Goal: Complete application form

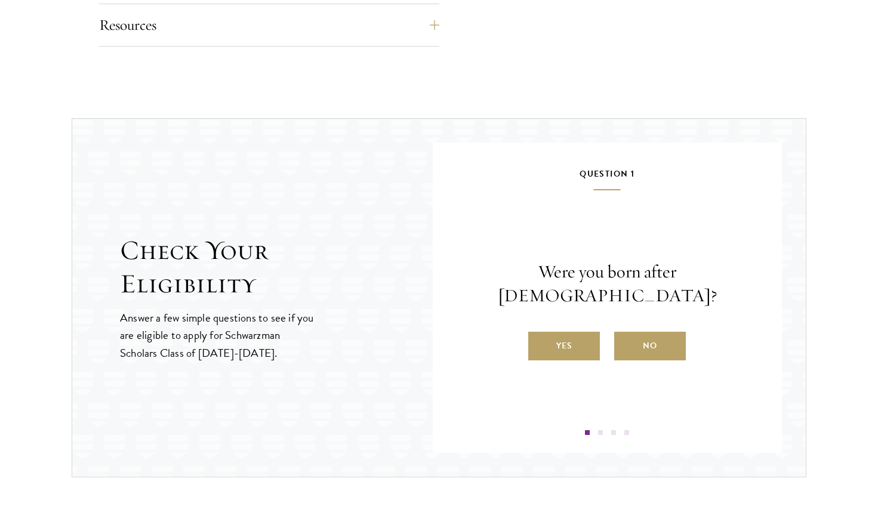
scroll to position [1145, 0]
click at [566, 335] on label "Yes" at bounding box center [564, 345] width 72 height 29
click at [539, 335] on input "Yes" at bounding box center [533, 337] width 11 height 11
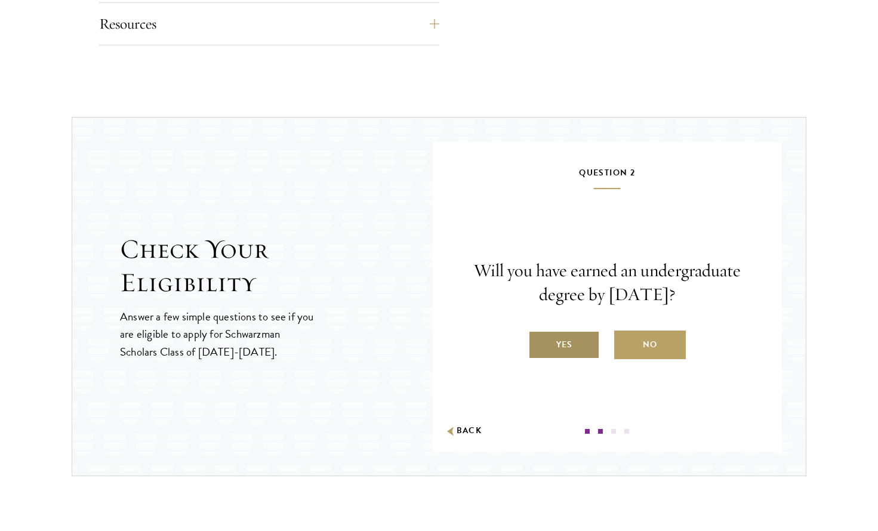
click at [567, 348] on label "Yes" at bounding box center [564, 345] width 72 height 29
click at [539, 343] on input "Yes" at bounding box center [533, 337] width 11 height 11
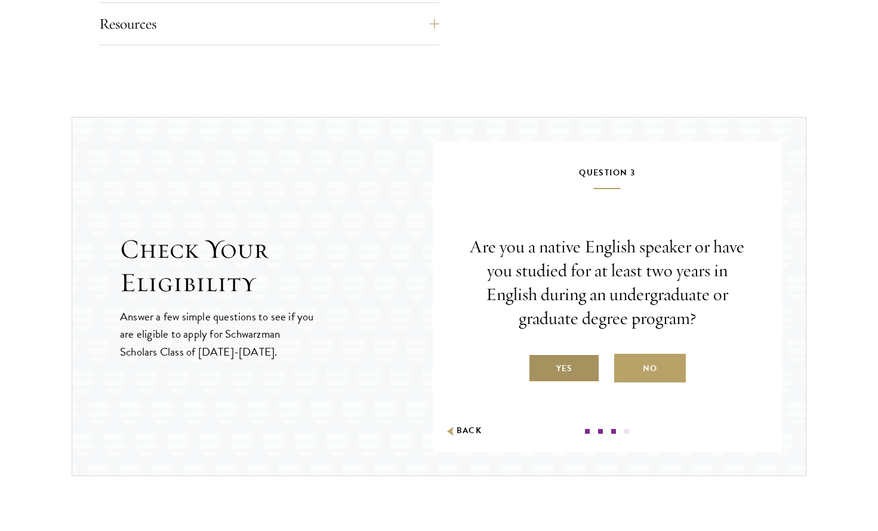
click at [559, 369] on label "Yes" at bounding box center [564, 368] width 72 height 29
click at [539, 366] on input "Yes" at bounding box center [533, 361] width 11 height 11
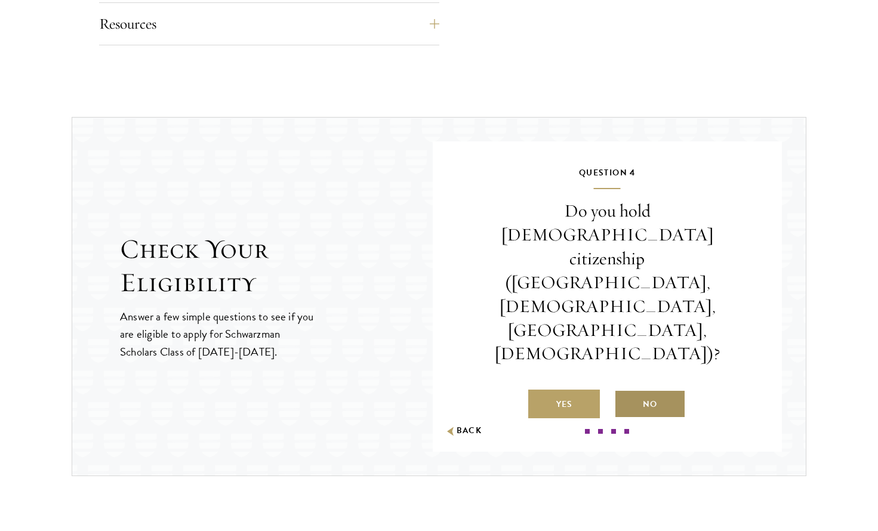
click at [648, 390] on label "No" at bounding box center [650, 404] width 72 height 29
click at [625, 391] on input "No" at bounding box center [619, 396] width 11 height 11
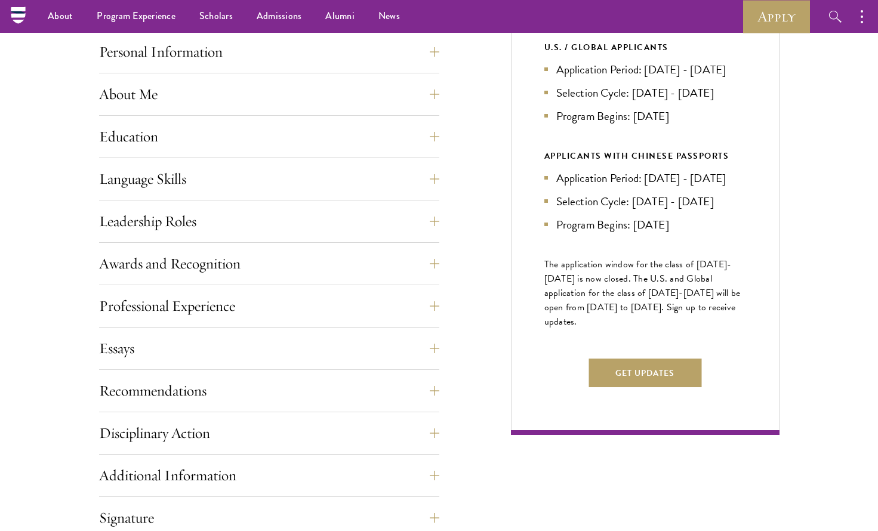
scroll to position [433, 0]
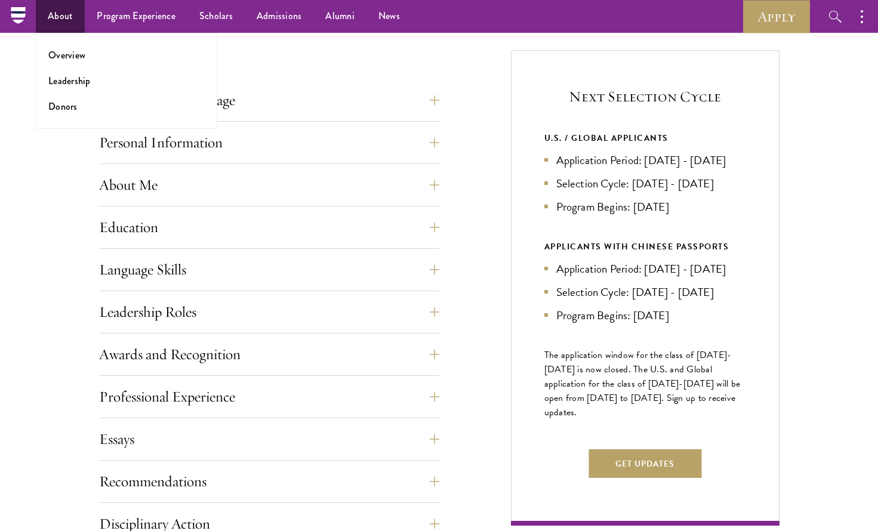
click at [60, 20] on link "About" at bounding box center [60, 16] width 49 height 33
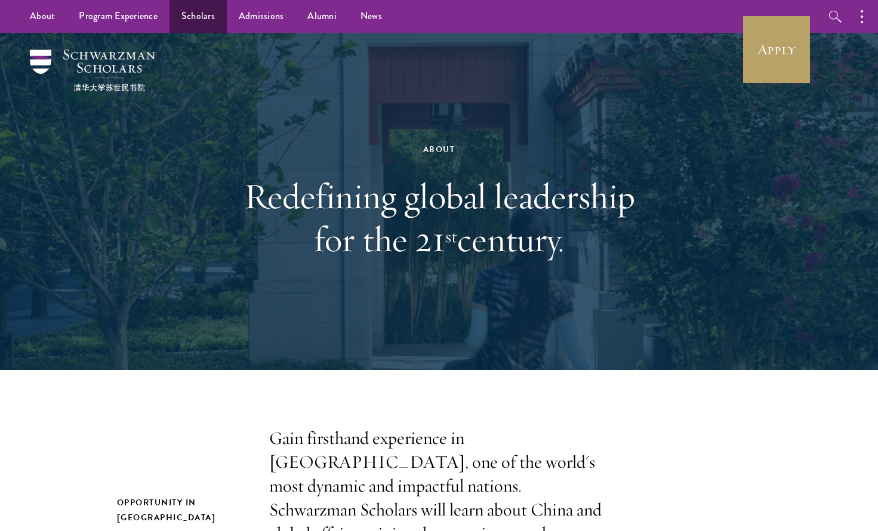
click at [197, 20] on link "Scholars" at bounding box center [197, 16] width 57 height 33
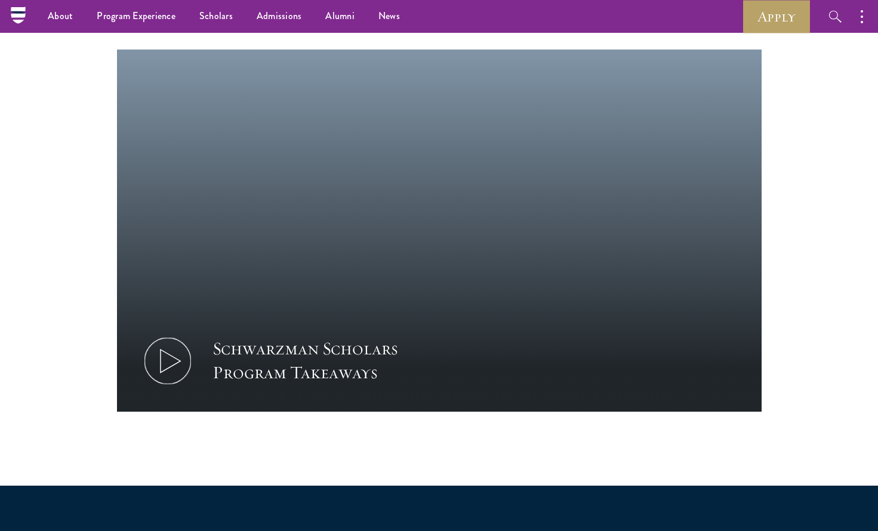
scroll to position [518, 0]
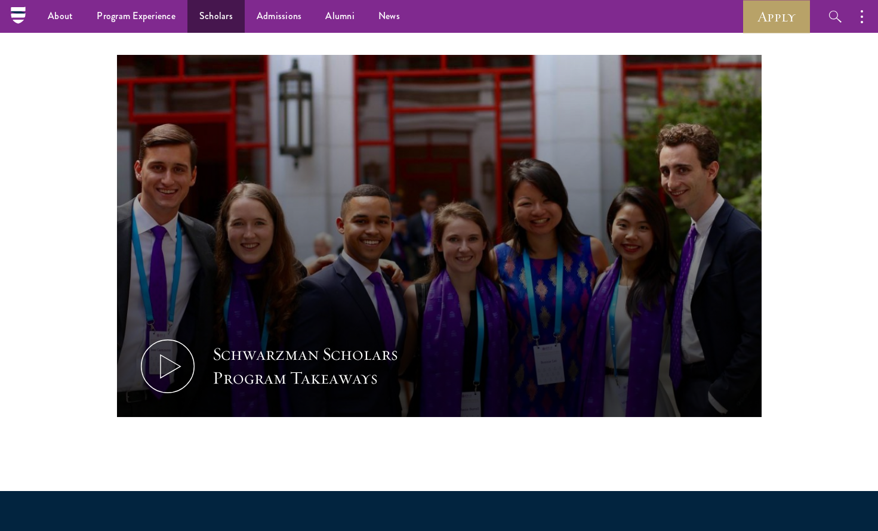
click at [209, 14] on link "Scholars" at bounding box center [215, 16] width 57 height 33
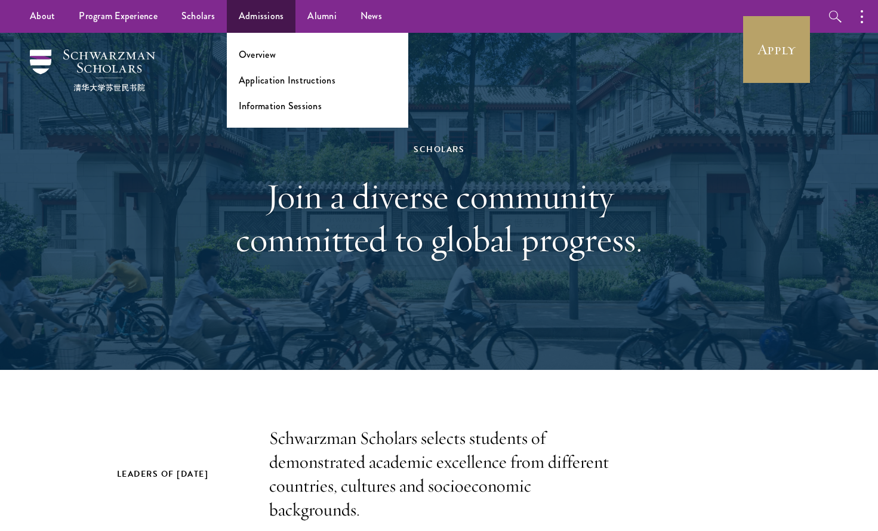
click at [269, 18] on link "Admissions" at bounding box center [261, 16] width 69 height 33
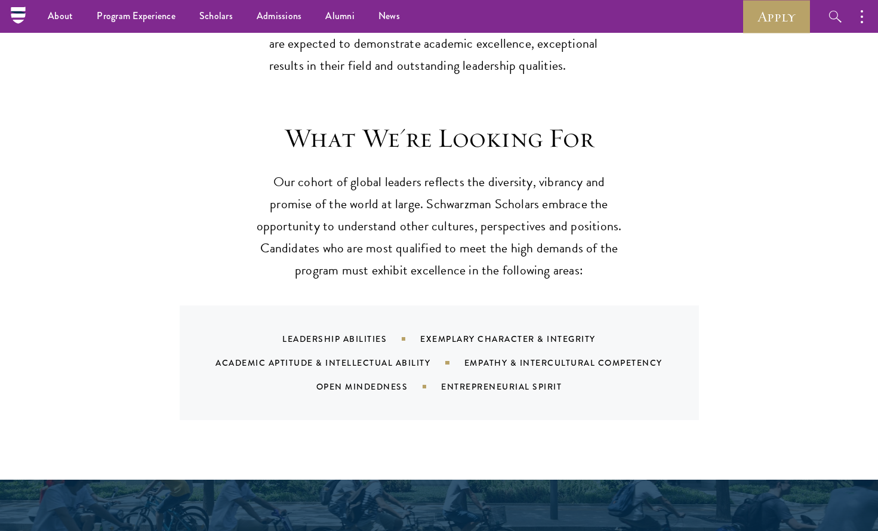
scroll to position [511, 0]
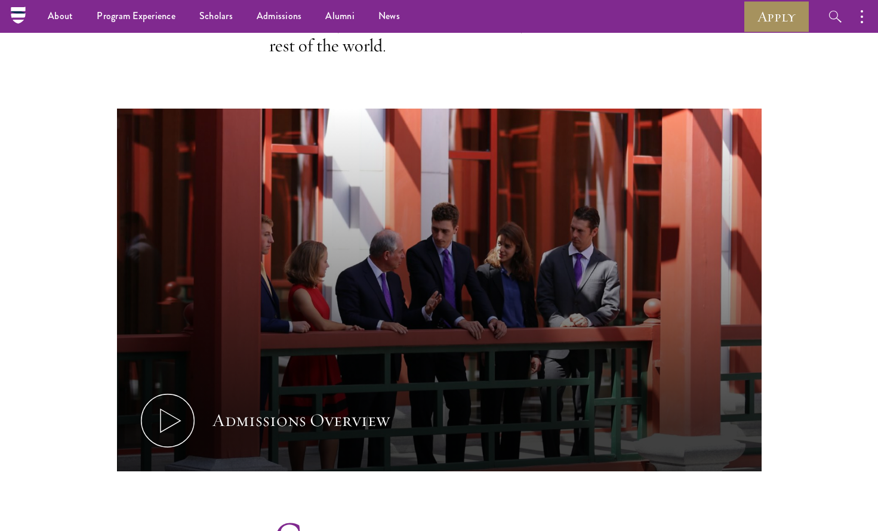
click at [784, 14] on link "Apply" at bounding box center [776, 16] width 67 height 33
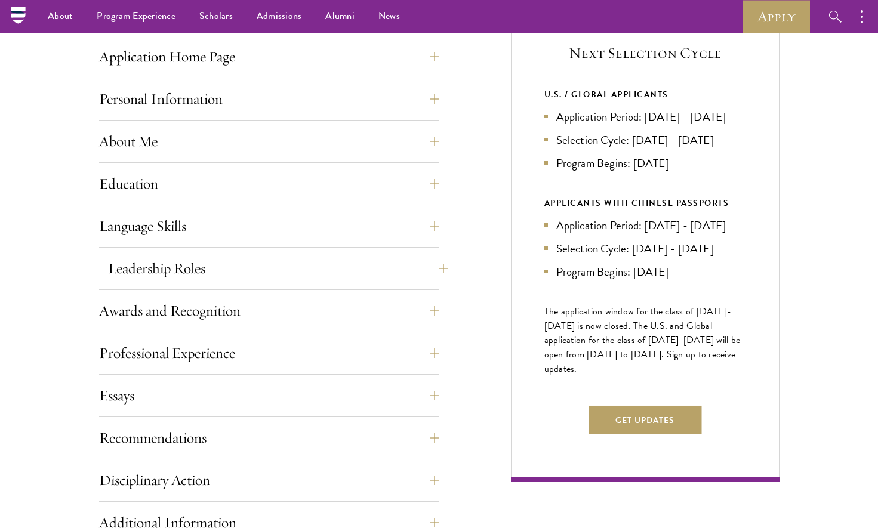
scroll to position [472, 0]
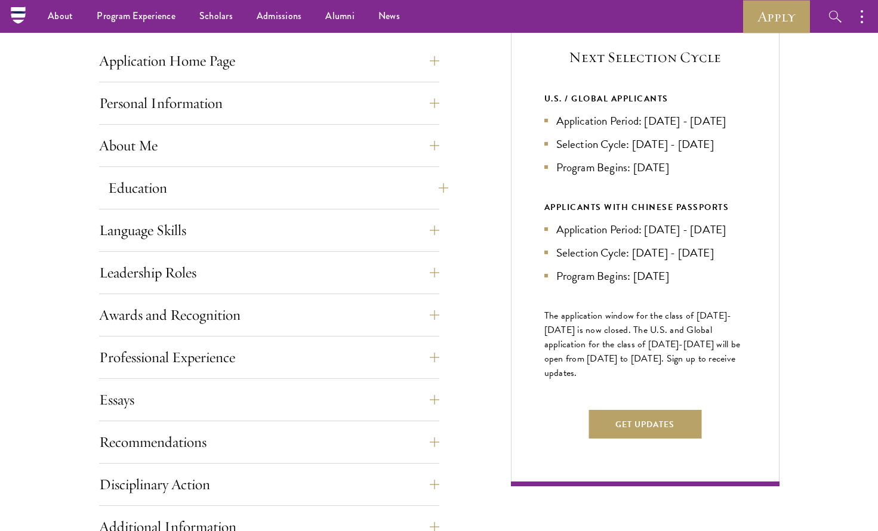
click at [143, 199] on button "Education" at bounding box center [278, 188] width 340 height 29
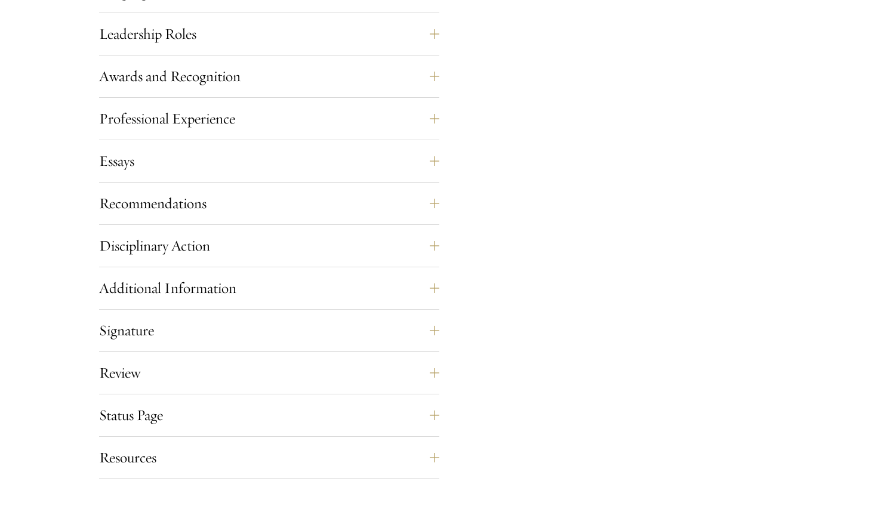
scroll to position [2132, 0]
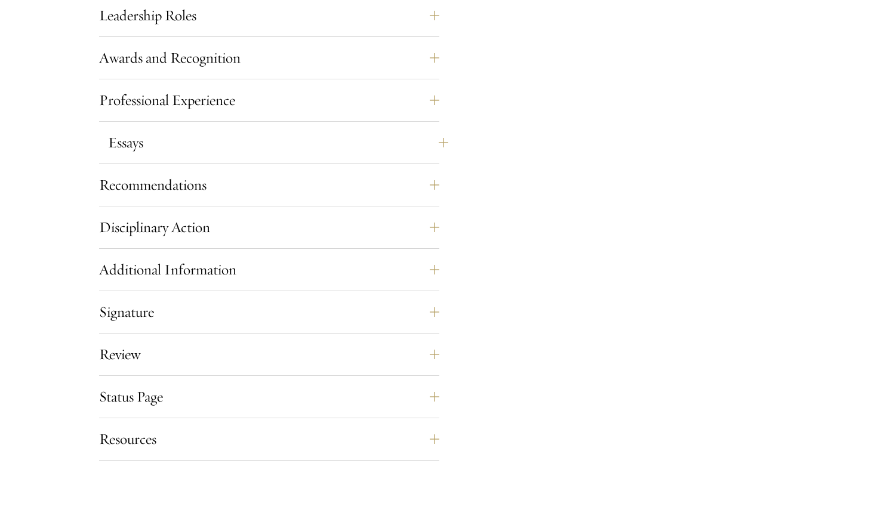
click at [131, 140] on button "Essays" at bounding box center [278, 142] width 340 height 29
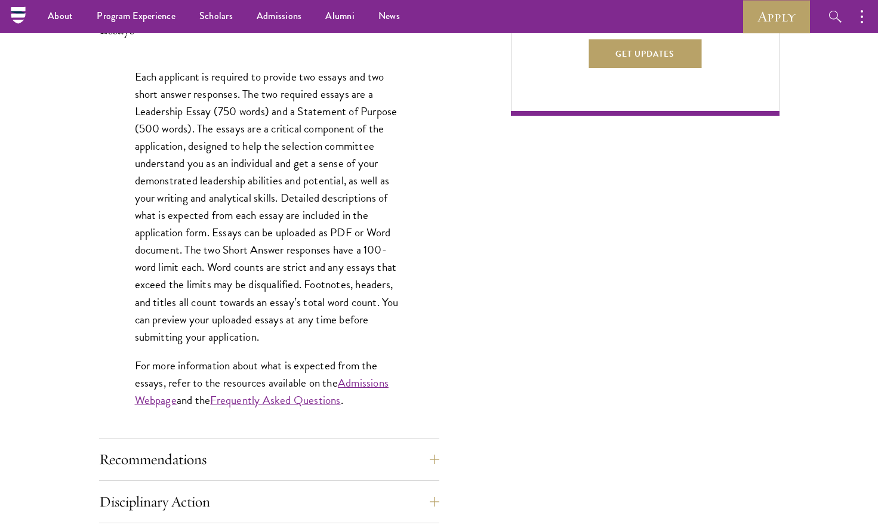
scroll to position [750, 0]
